Goal: Check status: Check status

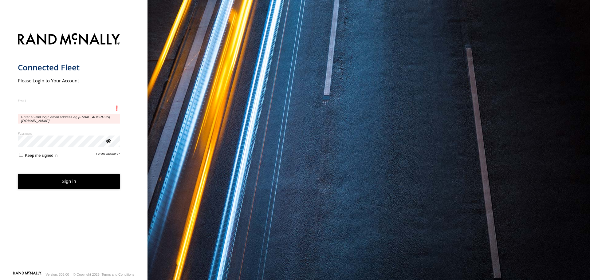
type input "**********"
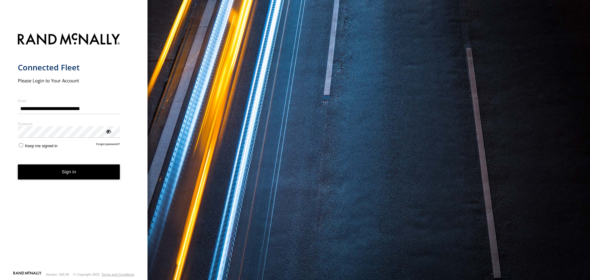
click at [23, 152] on form "**********" at bounding box center [74, 149] width 112 height 241
click at [21, 148] on label "Keep me signed in" at bounding box center [38, 145] width 40 height 6
click at [39, 183] on form "**********" at bounding box center [74, 149] width 112 height 241
click at [43, 171] on button "Sign in" at bounding box center [69, 171] width 102 height 15
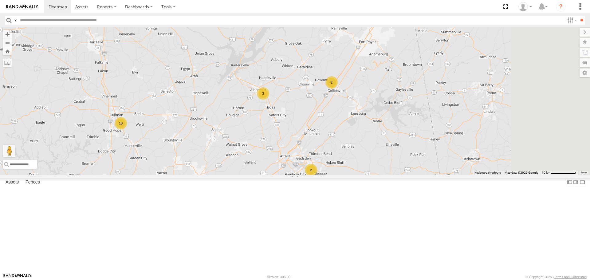
drag, startPoint x: 489, startPoint y: 154, endPoint x: 410, endPoint y: 163, distance: 79.8
click at [410, 163] on div "1502 203 1508 201 213 205 221 Bad Tracker 1505 Bad Tracker 215 209 1509 2 2 10 …" at bounding box center [295, 100] width 590 height 147
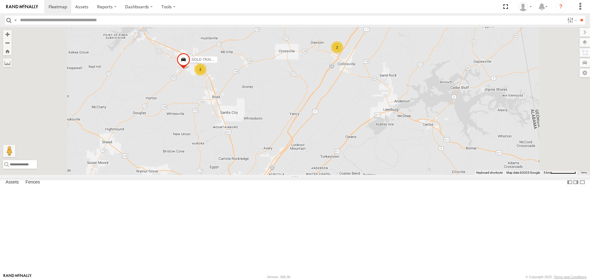
drag, startPoint x: 375, startPoint y: 227, endPoint x: 410, endPoint y: 141, distance: 92.7
click at [410, 142] on div "1502 203 1508 201 213 205 221 Bad Tracker 1505 Bad Tracker 215 209 1509 2 2 2 S…" at bounding box center [295, 100] width 590 height 147
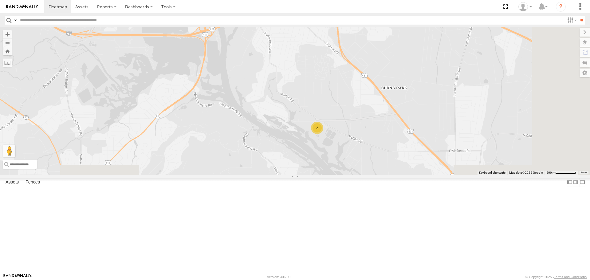
drag, startPoint x: 413, startPoint y: 209, endPoint x: 375, endPoint y: 129, distance: 88.9
click at [374, 124] on div "1502 203 1508 201 213 205 221 Bad Tracker 1505 Bad Tracker [PHONE_NUMBER] SOLD …" at bounding box center [295, 100] width 590 height 147
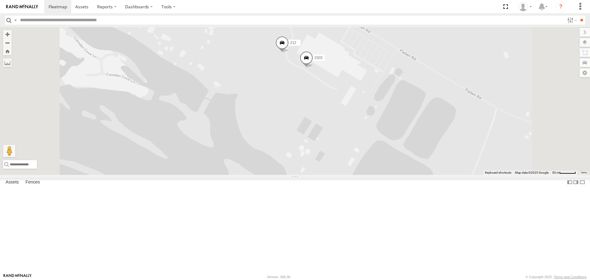
click at [313, 68] on span at bounding box center [307, 59] width 14 height 17
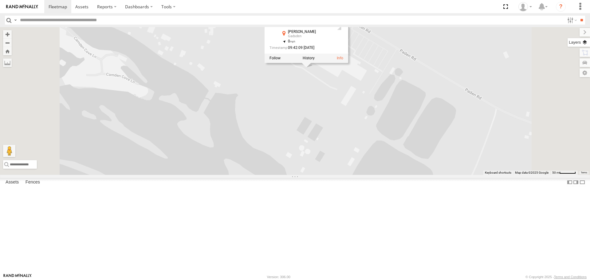
click at [585, 41] on label at bounding box center [579, 42] width 22 height 9
click at [0, 0] on span "Basemaps" at bounding box center [0, 0] width 0 height 0
click at [0, 0] on span "Satellite + Roadmap" at bounding box center [0, 0] width 0 height 0
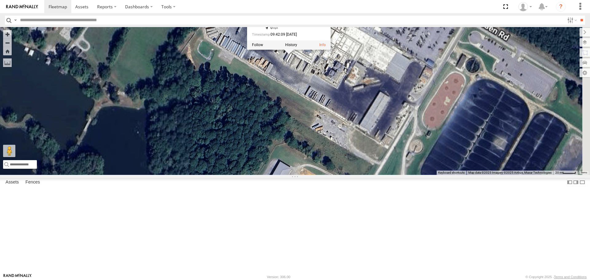
click at [389, 124] on div "1502 203 1508 201 213 205 221 Bad Tracker 1505 Bad Tracker [PHONE_NUMBER] SOLD …" at bounding box center [295, 100] width 590 height 147
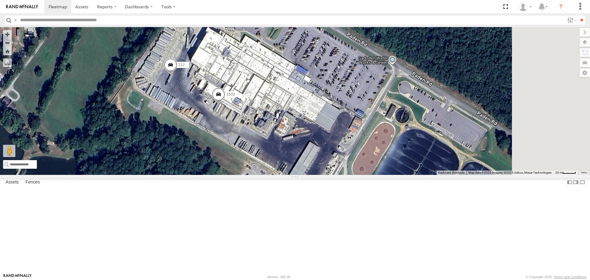
drag, startPoint x: 410, startPoint y: 115, endPoint x: 338, endPoint y: 168, distance: 89.1
click at [338, 168] on div "1502 203 1508 201 213 205 221 Bad Tracker 1505 Bad Tracker [PHONE_NUMBER] SOLD …" at bounding box center [295, 100] width 590 height 147
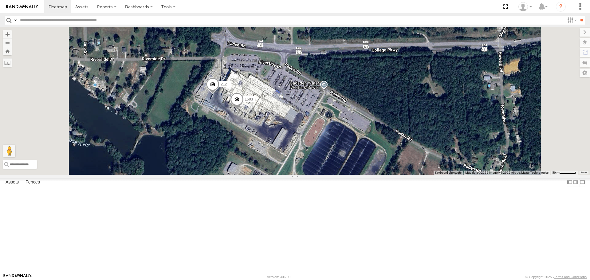
click at [219, 94] on span at bounding box center [213, 86] width 14 height 17
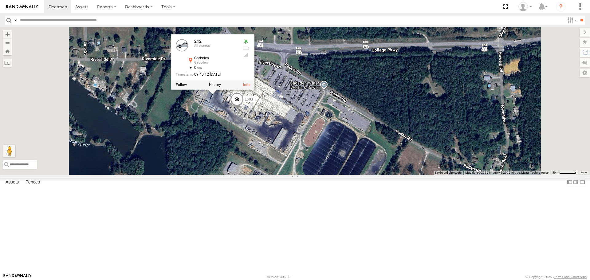
click at [244, 109] on span at bounding box center [237, 100] width 14 height 17
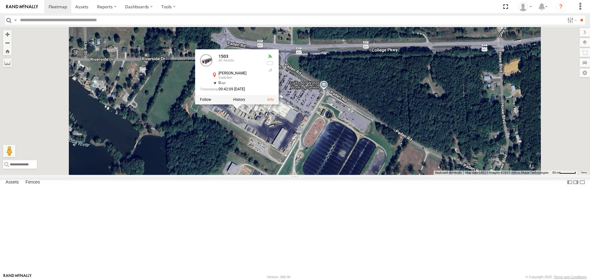
click at [323, 172] on div "1502 203 1508 201 213 205 221 Bad Tracker 1505 Bad Tracker [PHONE_NUMBER] SOLD …" at bounding box center [295, 100] width 590 height 147
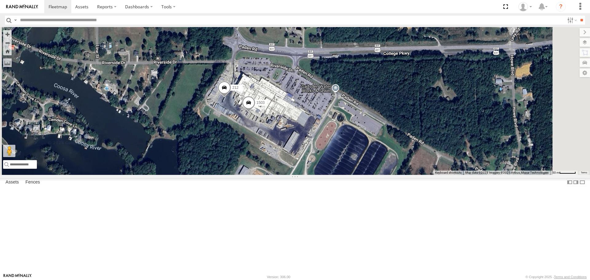
drag, startPoint x: 304, startPoint y: 167, endPoint x: 318, endPoint y: 172, distance: 15.0
click at [318, 172] on div "1502 203 1508 201 213 205 221 Bad Tracker 1505 Bad Tracker [PHONE_NUMBER] SOLD …" at bounding box center [295, 100] width 590 height 147
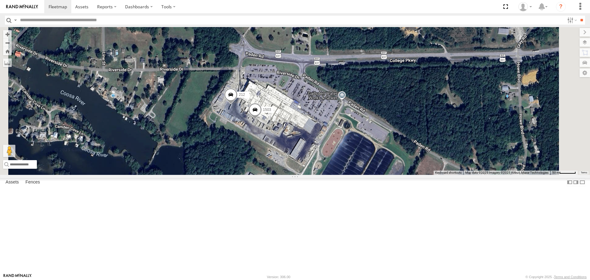
drag, startPoint x: 309, startPoint y: 162, endPoint x: 317, endPoint y: 170, distance: 11.7
click at [317, 170] on div "1502 203 1508 201 213 205 221 Bad Tracker 1505 Bad Tracker [PHONE_NUMBER] SOLD …" at bounding box center [295, 100] width 590 height 147
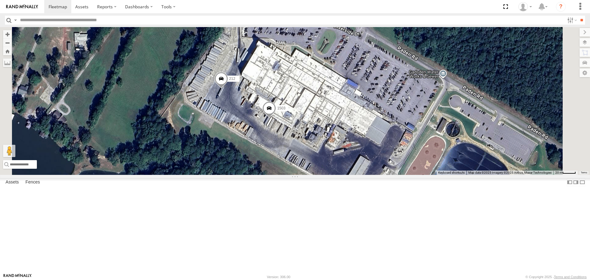
click at [228, 88] on span at bounding box center [221, 80] width 14 height 17
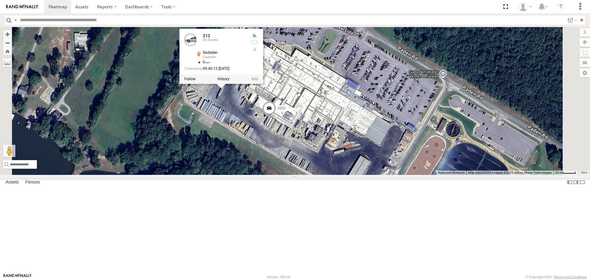
click at [305, 144] on div "1502 203 1508 201 213 205 221 Bad Tracker 1505 Bad Tracker [PHONE_NUMBER] SOLD …" at bounding box center [295, 100] width 590 height 147
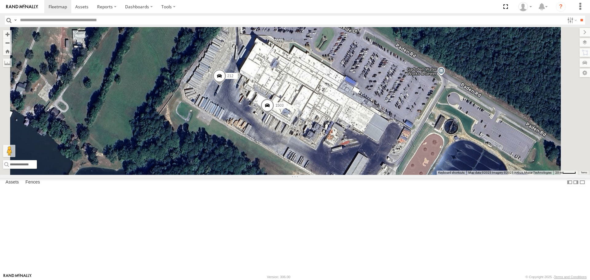
click at [226, 86] on span at bounding box center [220, 77] width 14 height 17
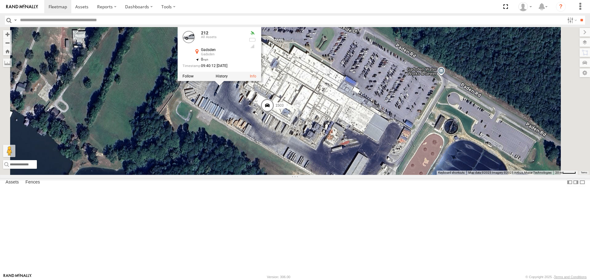
click at [314, 158] on div "1502 203 1508 201 213 205 221 Bad Tracker 1505 Bad Tracker [PHONE_NUMBER] SOLD …" at bounding box center [295, 100] width 590 height 147
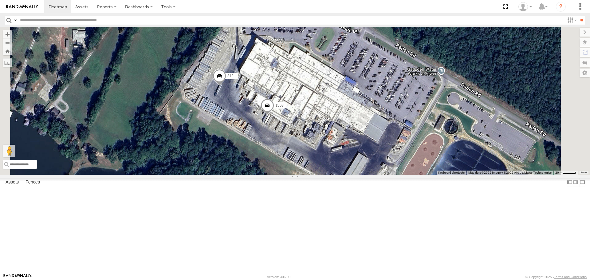
click at [226, 86] on span at bounding box center [220, 77] width 14 height 17
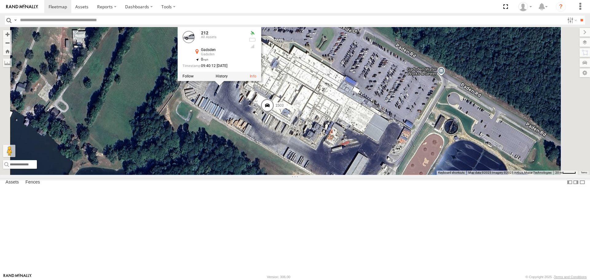
click at [308, 148] on div "1502 203 1508 201 213 205 221 Bad Tracker 1505 Bad Tracker [PHONE_NUMBER] SOLD …" at bounding box center [295, 100] width 590 height 147
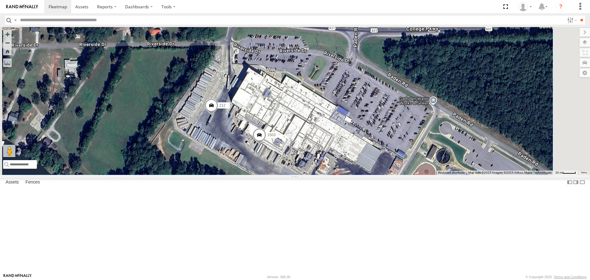
drag, startPoint x: 317, startPoint y: 161, endPoint x: 311, endPoint y: 187, distance: 26.6
click at [311, 175] on div "1502 203 1508 201 213 205 221 Bad Tracker 1505 Bad Tracker [PHONE_NUMBER] SOLD …" at bounding box center [295, 100] width 590 height 147
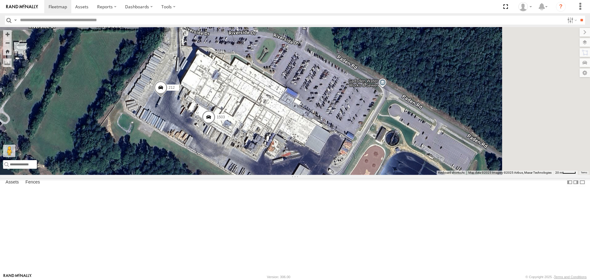
drag, startPoint x: 442, startPoint y: 164, endPoint x: 378, endPoint y: 143, distance: 67.4
click at [378, 143] on div "1502 203 1508 201 213 205 221 Bad Tracker 1505 Bad Tracker [PHONE_NUMBER] SOLD …" at bounding box center [295, 100] width 590 height 147
